Goal: Check status: Check status

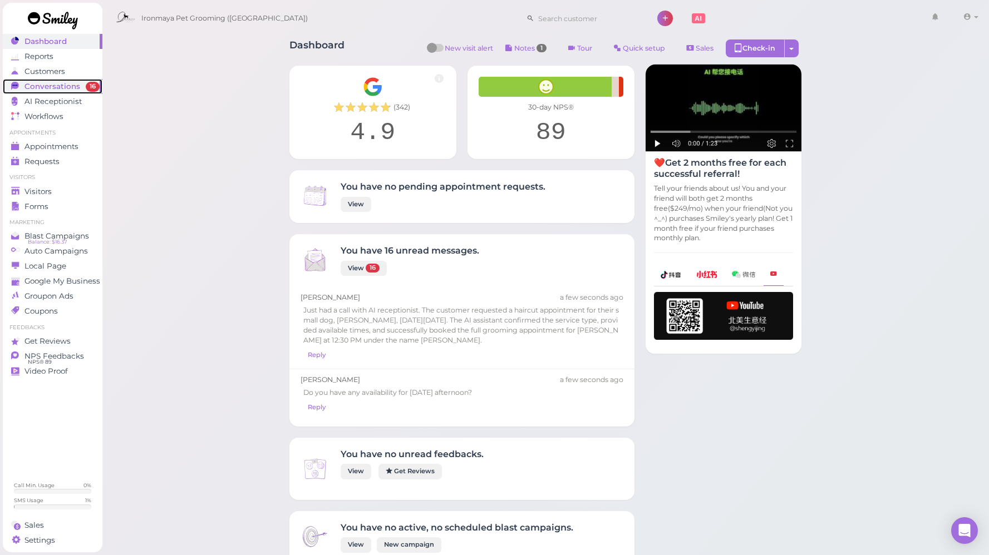
click at [55, 86] on span "Conversations" at bounding box center [52, 86] width 56 height 9
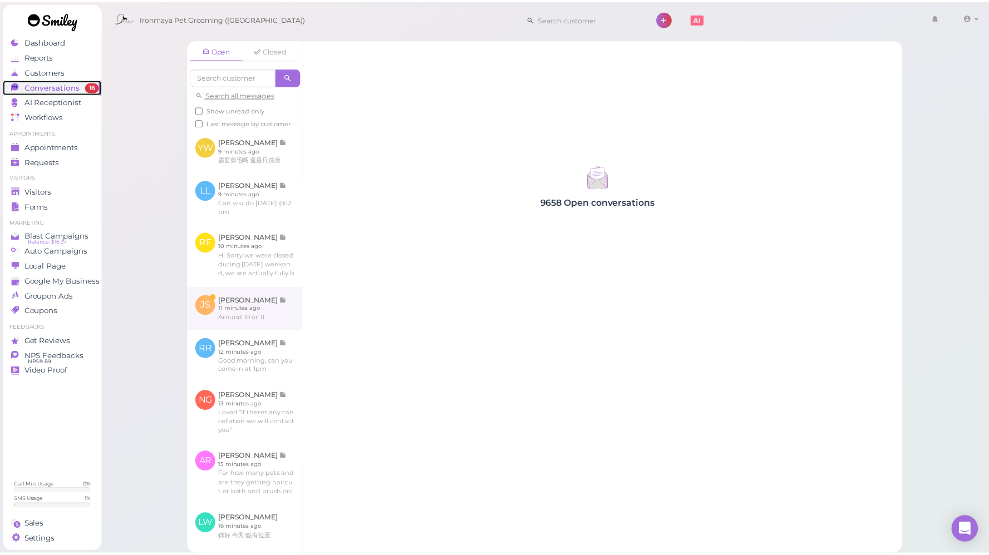
scroll to position [417, 0]
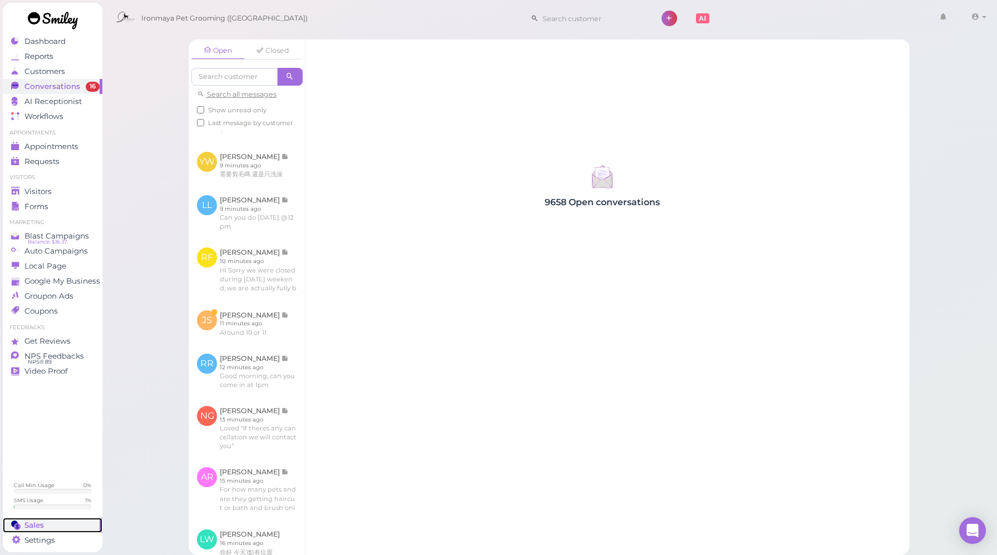
click at [39, 525] on span "Sales" at bounding box center [33, 525] width 19 height 9
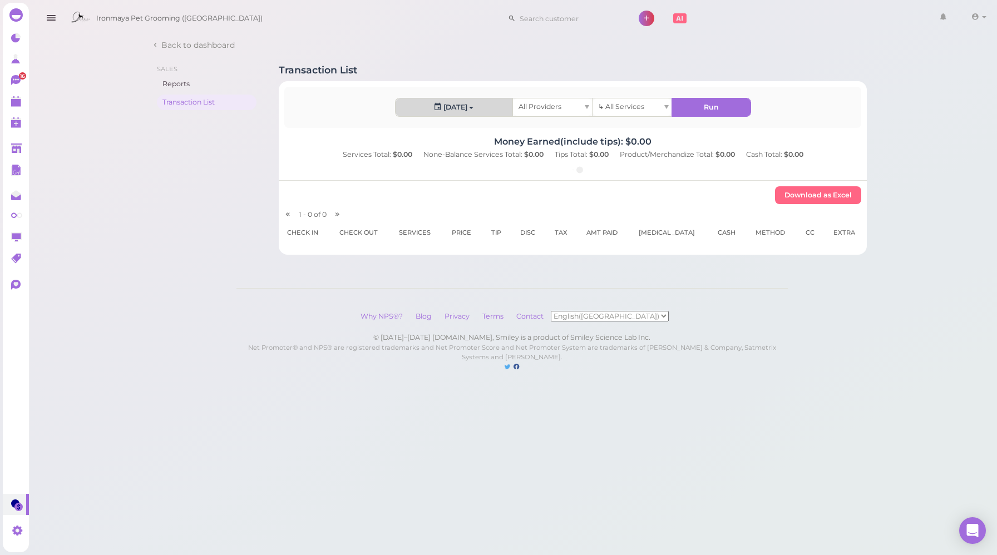
click at [467, 109] on button "[DATE]" at bounding box center [454, 107] width 117 height 18
click at [432, 238] on link "Custom" at bounding box center [424, 238] width 57 height 22
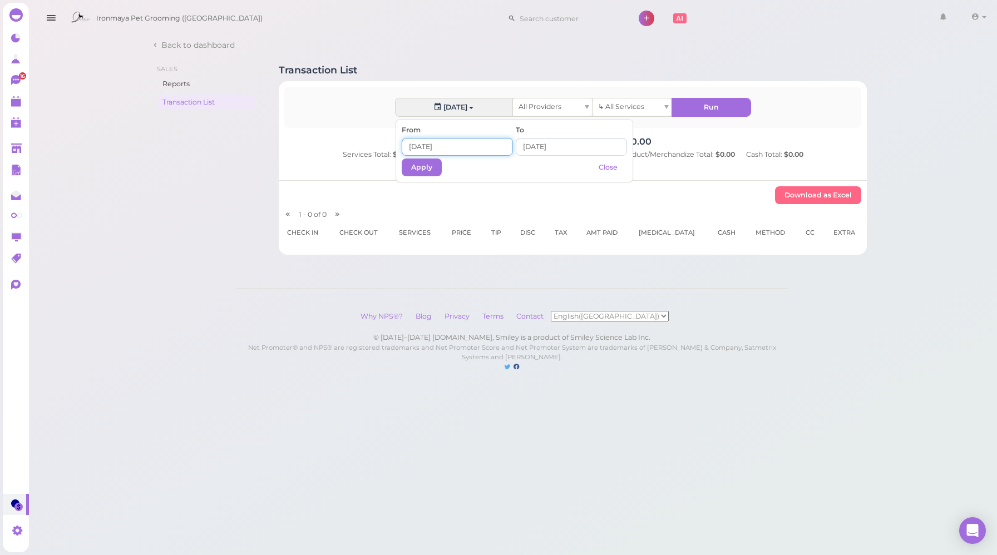
click at [442, 147] on input at bounding box center [457, 147] width 111 height 18
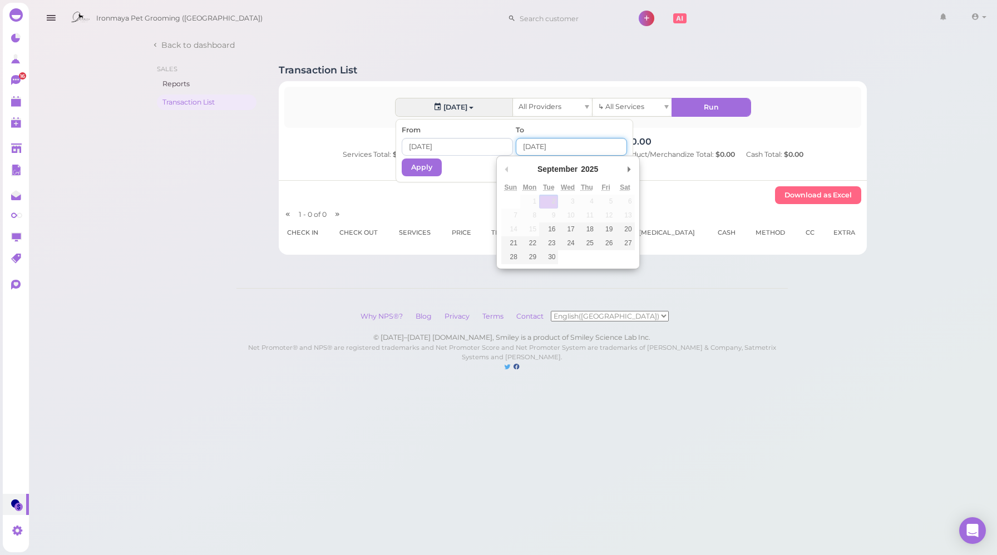
click at [531, 142] on input "Use the arrow keys to pick a date" at bounding box center [571, 147] width 111 height 18
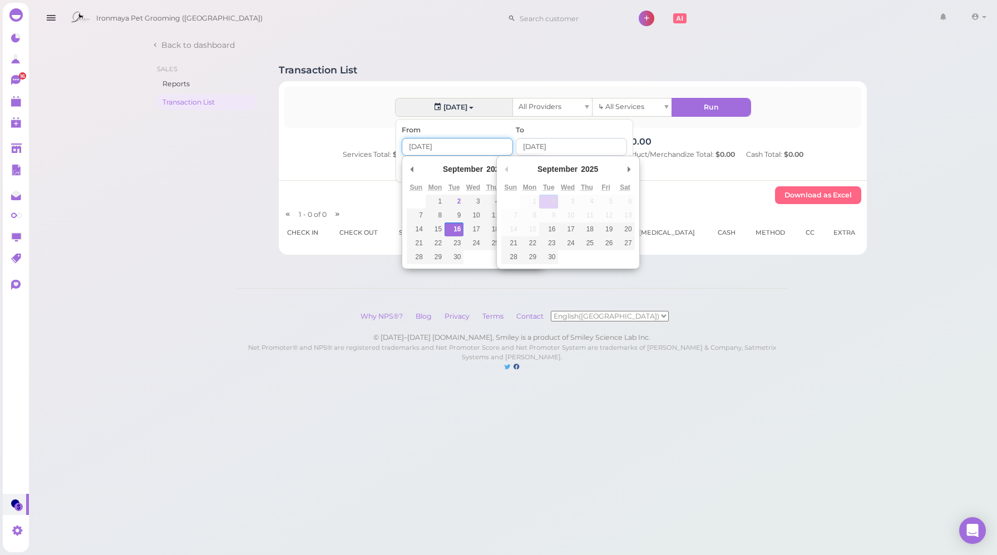
click at [423, 141] on input "Use the arrow keys to pick a date" at bounding box center [457, 147] width 111 height 18
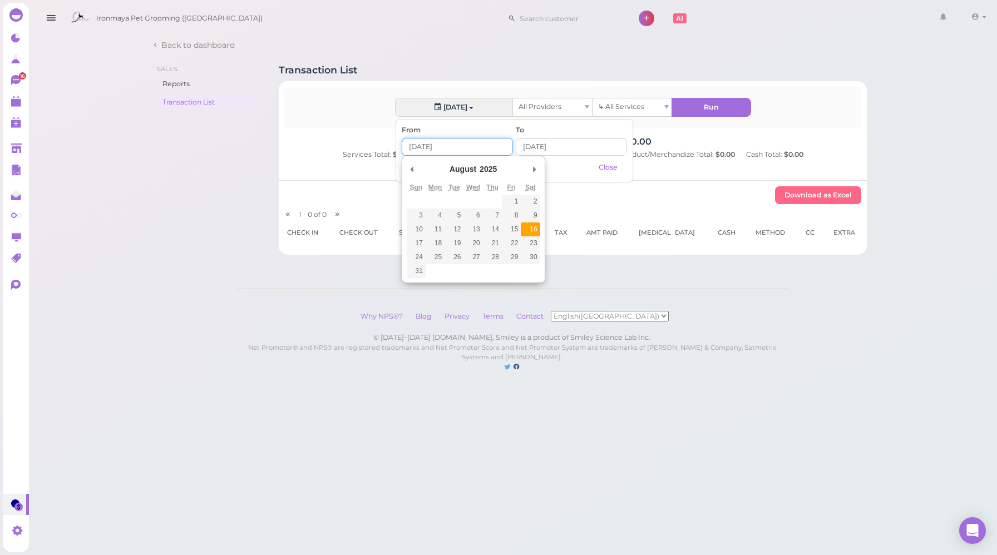
type input "[DATE]"
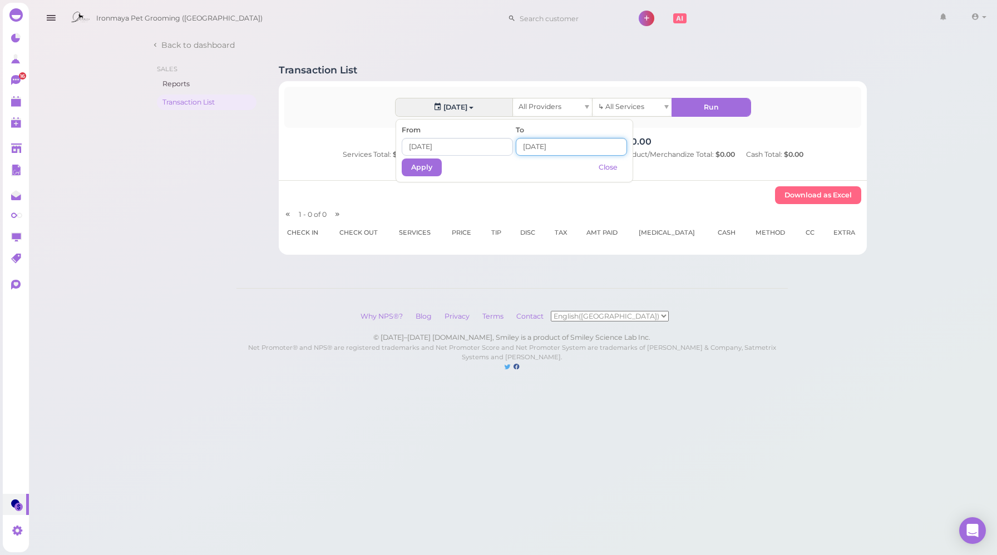
click at [519, 145] on input "Use the arrow keys to pick a date" at bounding box center [571, 147] width 111 height 18
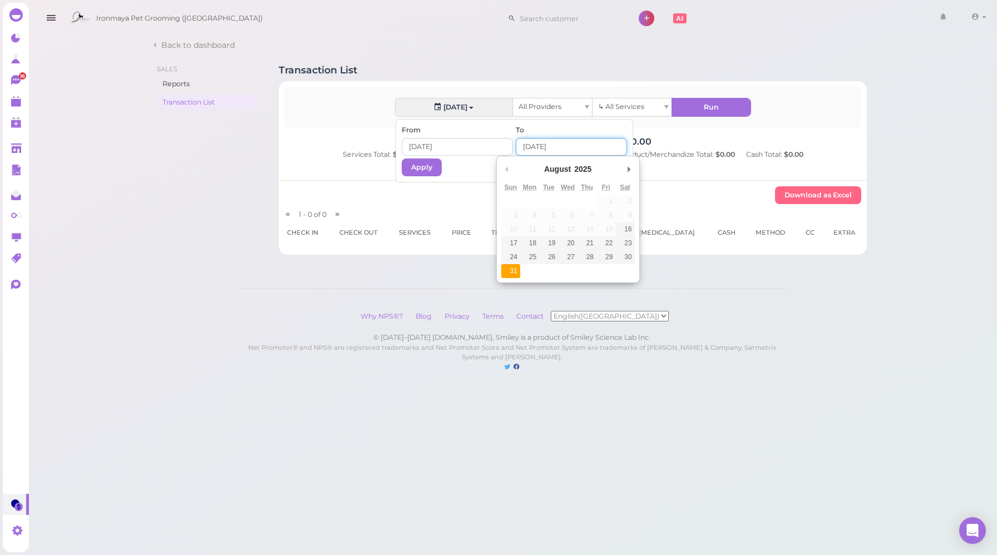
type input "[DATE]"
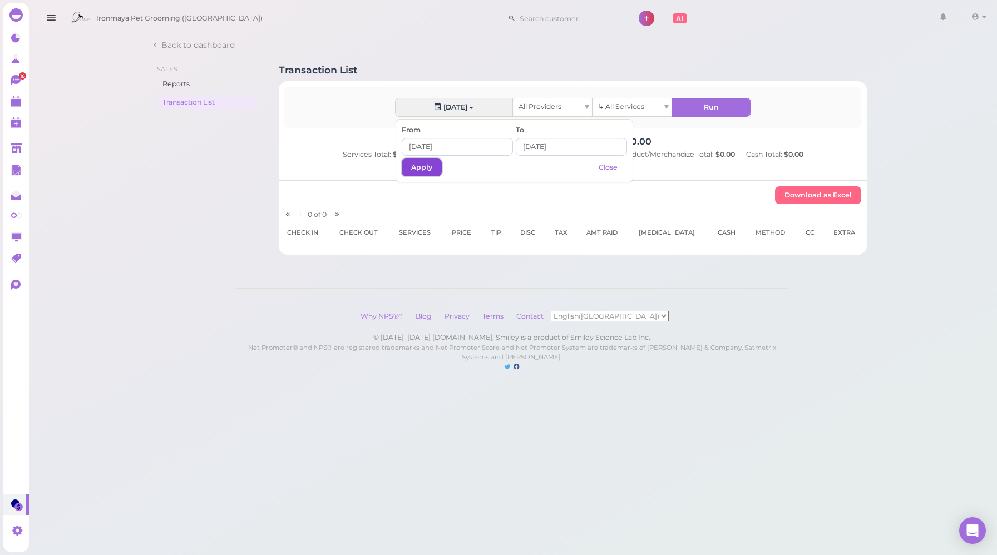
click at [432, 166] on button "Apply" at bounding box center [422, 168] width 40 height 18
